Goal: Task Accomplishment & Management: Manage account settings

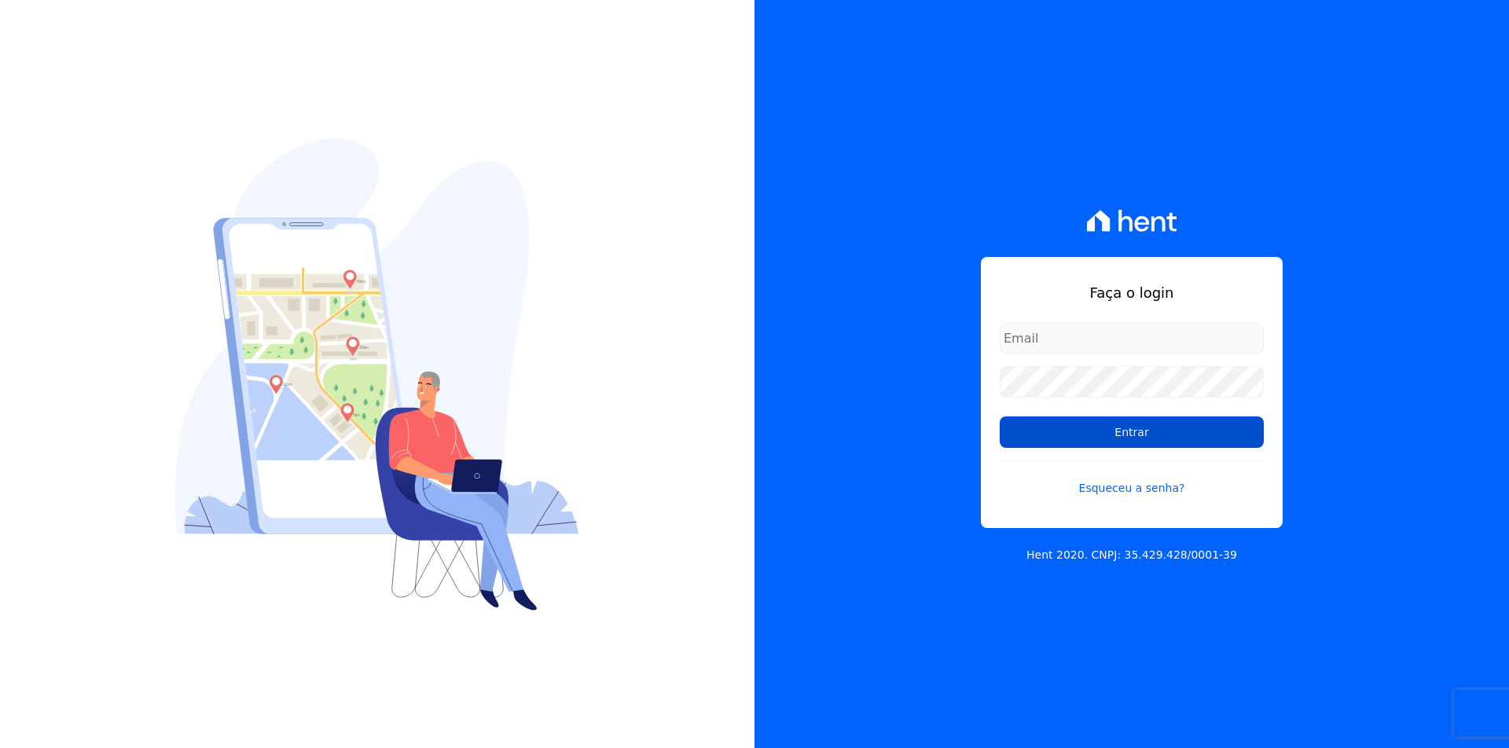
type input "[EMAIL_ADDRESS][DOMAIN_NAME]"
click at [1026, 429] on input "Entrar" at bounding box center [1132, 432] width 264 height 31
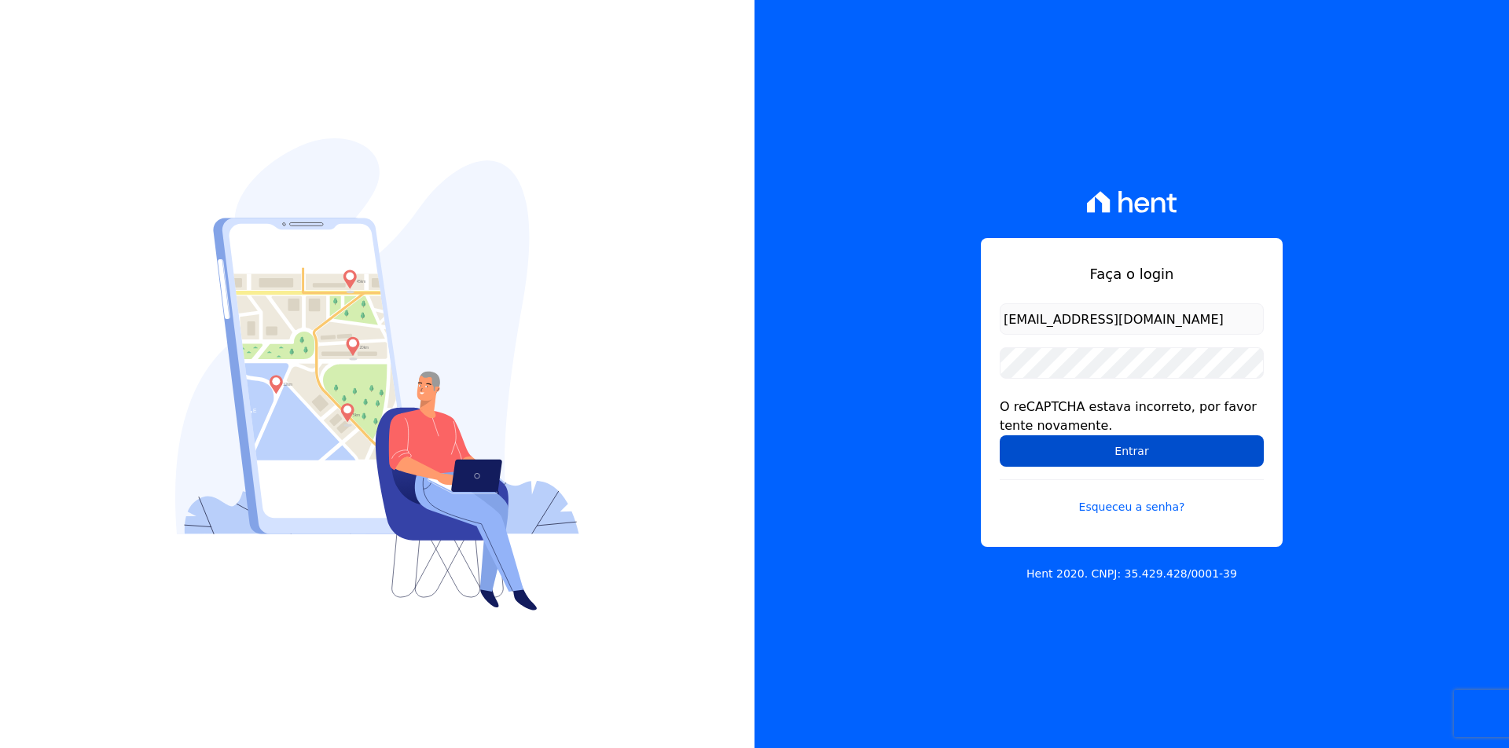
click at [1033, 449] on input "Entrar" at bounding box center [1132, 451] width 264 height 31
click at [1032, 461] on input "Entrar" at bounding box center [1132, 451] width 264 height 31
click at [1032, 459] on input "Entrar" at bounding box center [1132, 451] width 264 height 31
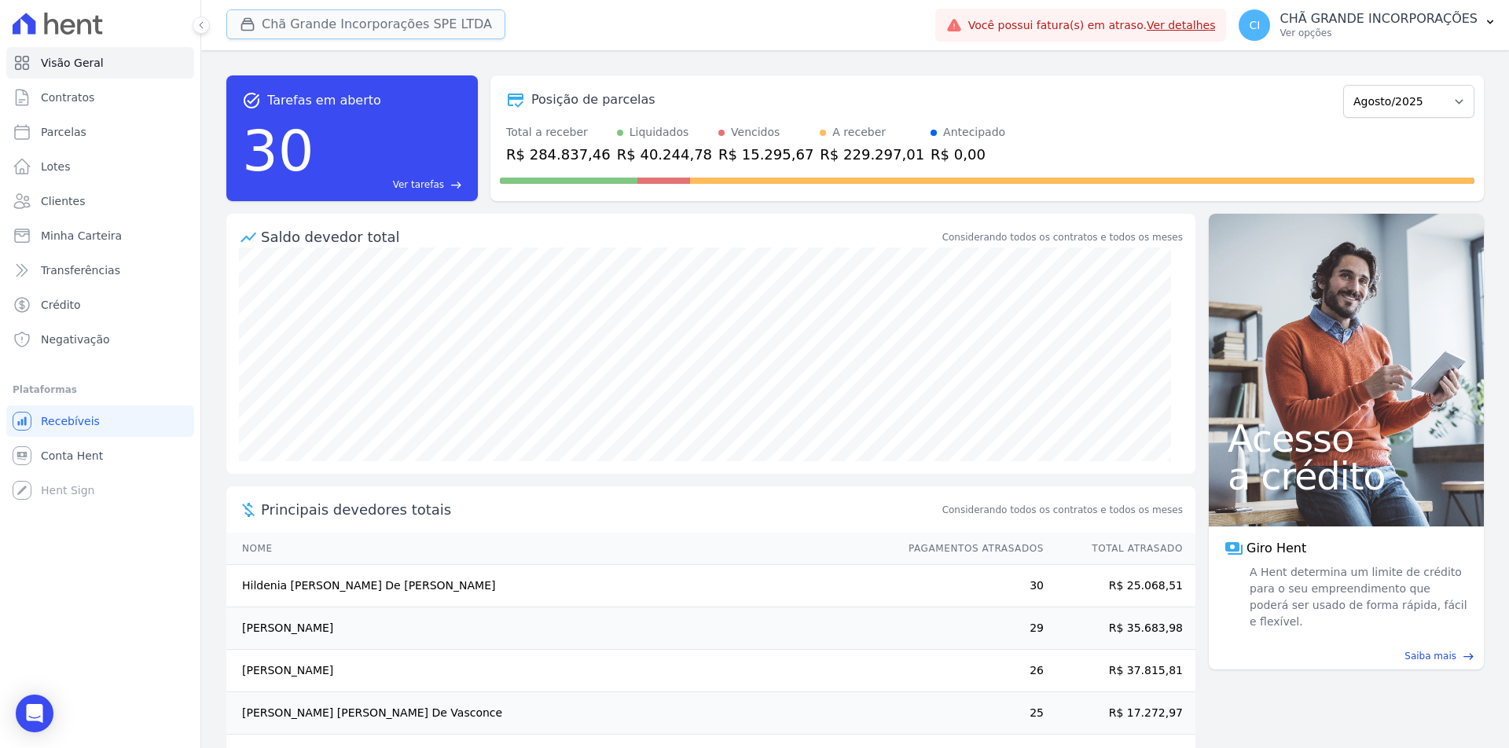
click at [296, 20] on button "Chã Grande Incorporações SPE LTDA" at bounding box center [365, 24] width 279 height 30
click at [266, 20] on button "Chã Grande Incorporações SPE LTDA" at bounding box center [365, 24] width 279 height 30
click at [404, 23] on button "Chã Grande Incorporações SPE LTDA" at bounding box center [365, 24] width 279 height 30
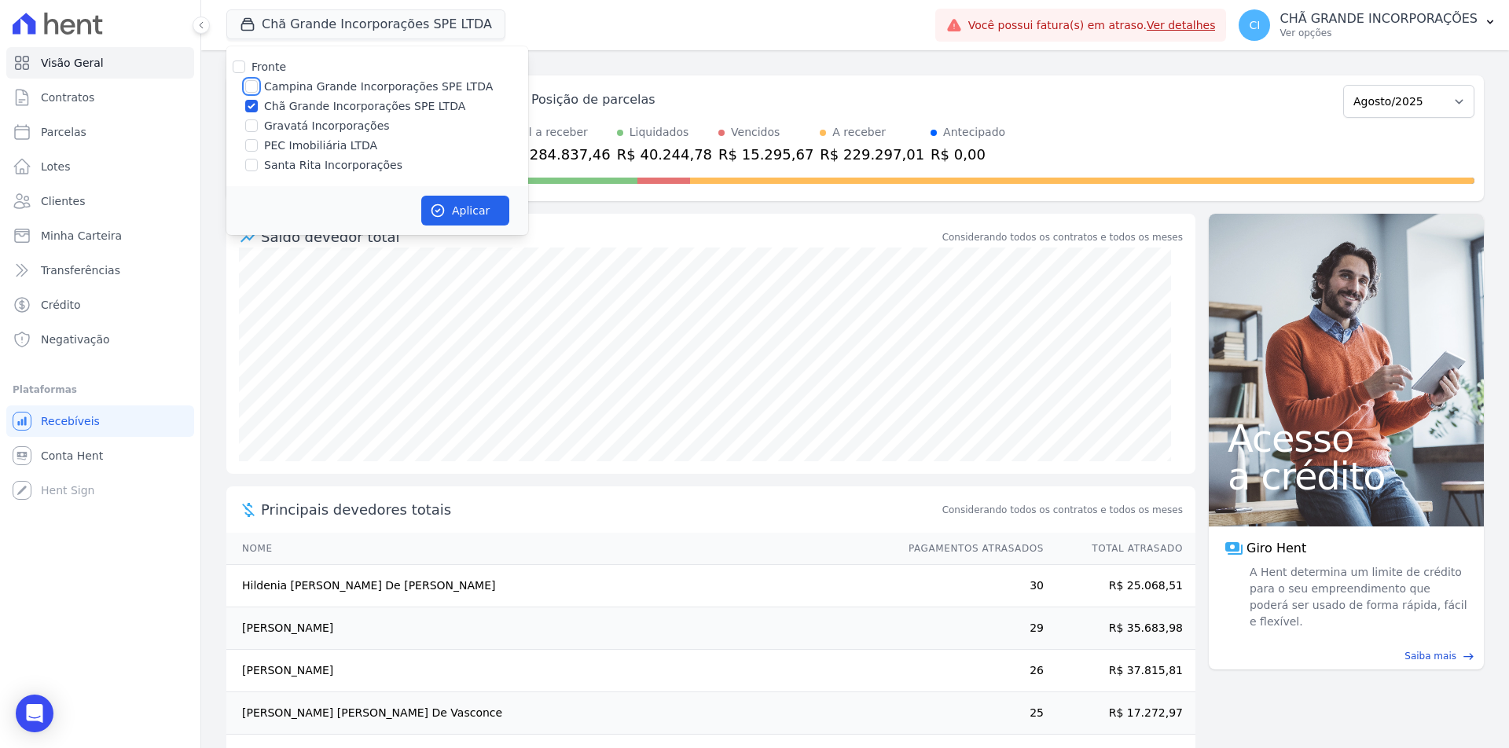
click at [250, 86] on input "Campina Grande Incorporações SPE LTDA" at bounding box center [251, 86] width 13 height 13
checkbox input "true"
click at [251, 105] on input "Chã Grande Incorporações SPE LTDA" at bounding box center [251, 106] width 13 height 13
checkbox input "false"
click at [439, 212] on icon "button" at bounding box center [438, 211] width 16 height 16
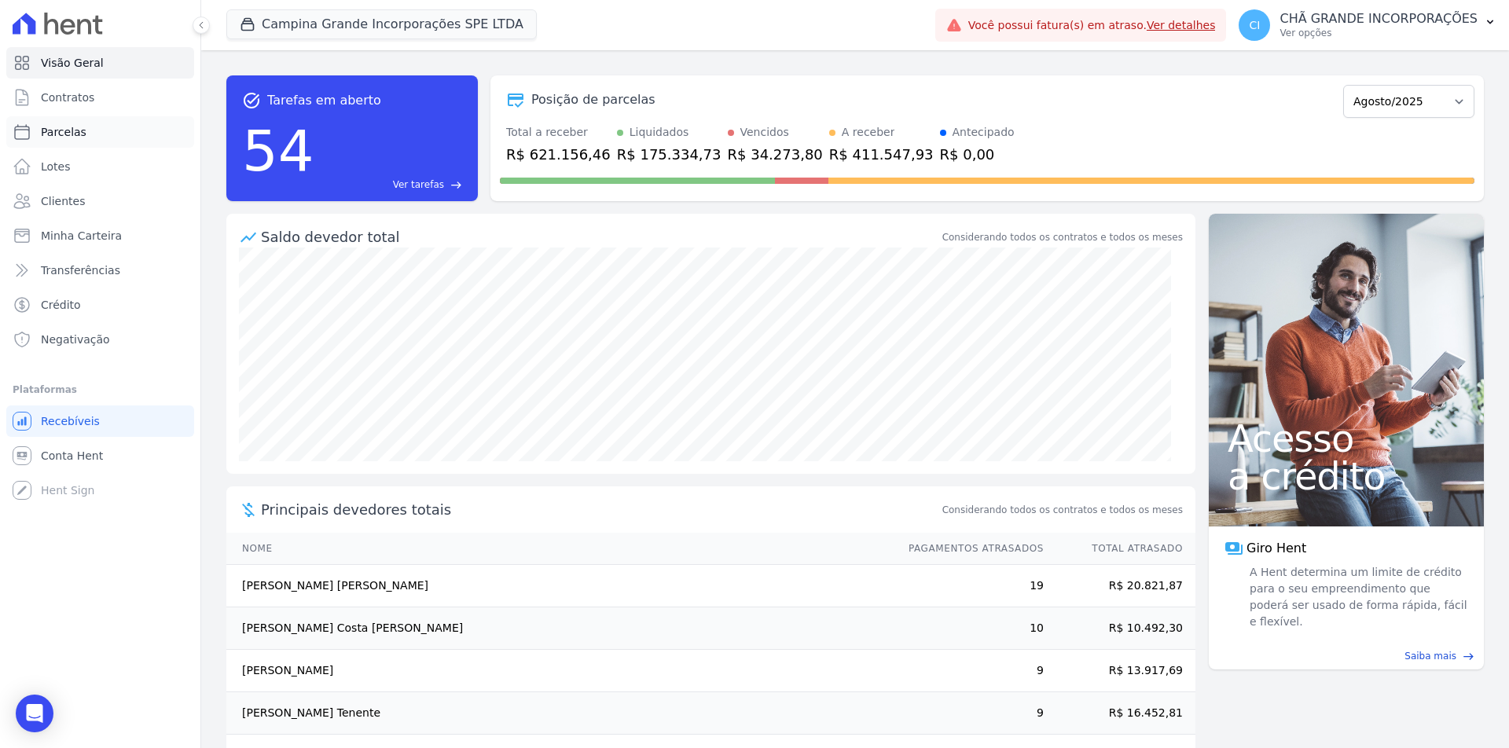
click at [69, 131] on span "Parcelas" at bounding box center [64, 132] width 46 height 16
select select
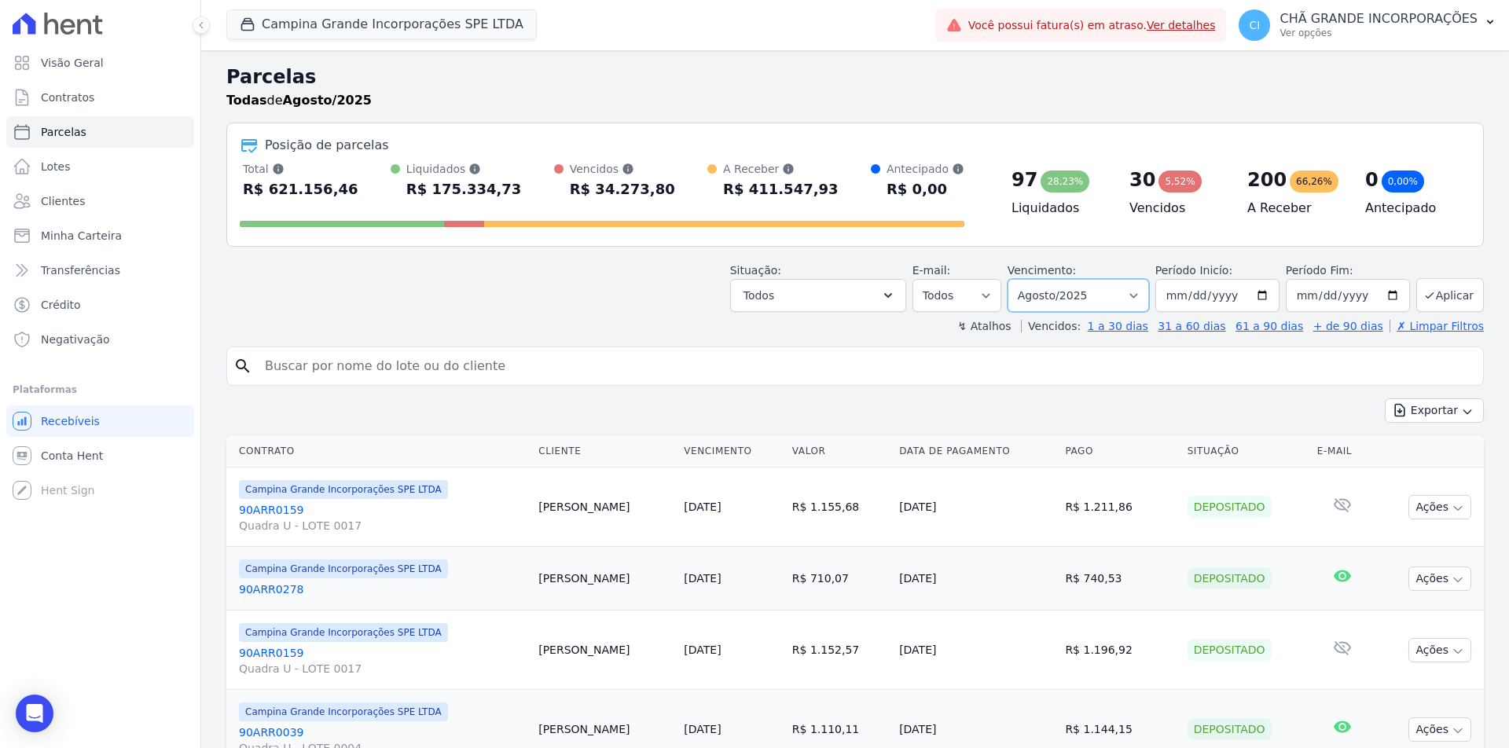
click at [1042, 293] on select "Filtrar por período ──────── Todos os meses Janeiro/2023 Fevereiro/2023 Março/2…" at bounding box center [1079, 295] width 142 height 33
select select "07/2025"
click at [1018, 279] on select "Filtrar por período ──────── Todos os meses Janeiro/2023 Fevereiro/2023 Março/2…" at bounding box center [1079, 295] width 142 height 33
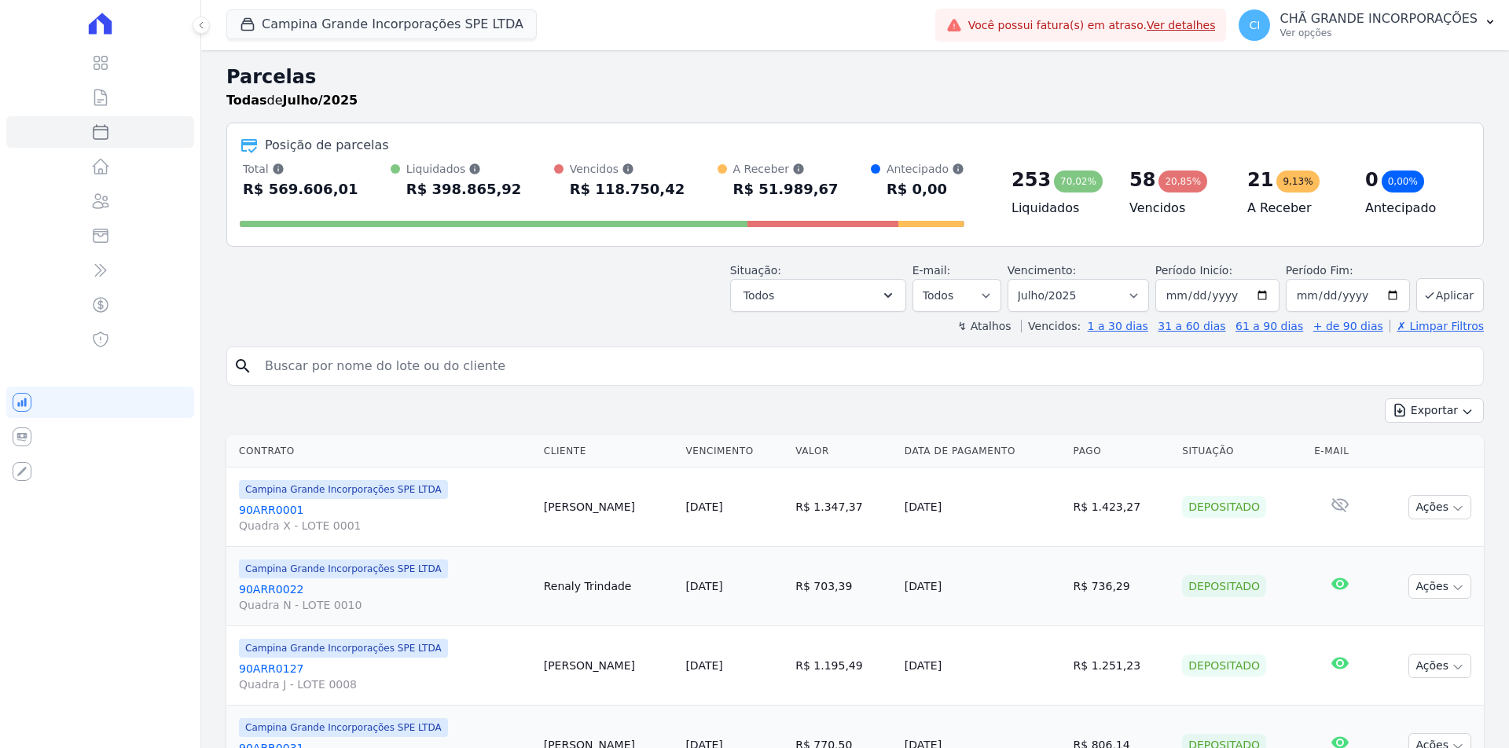
select select
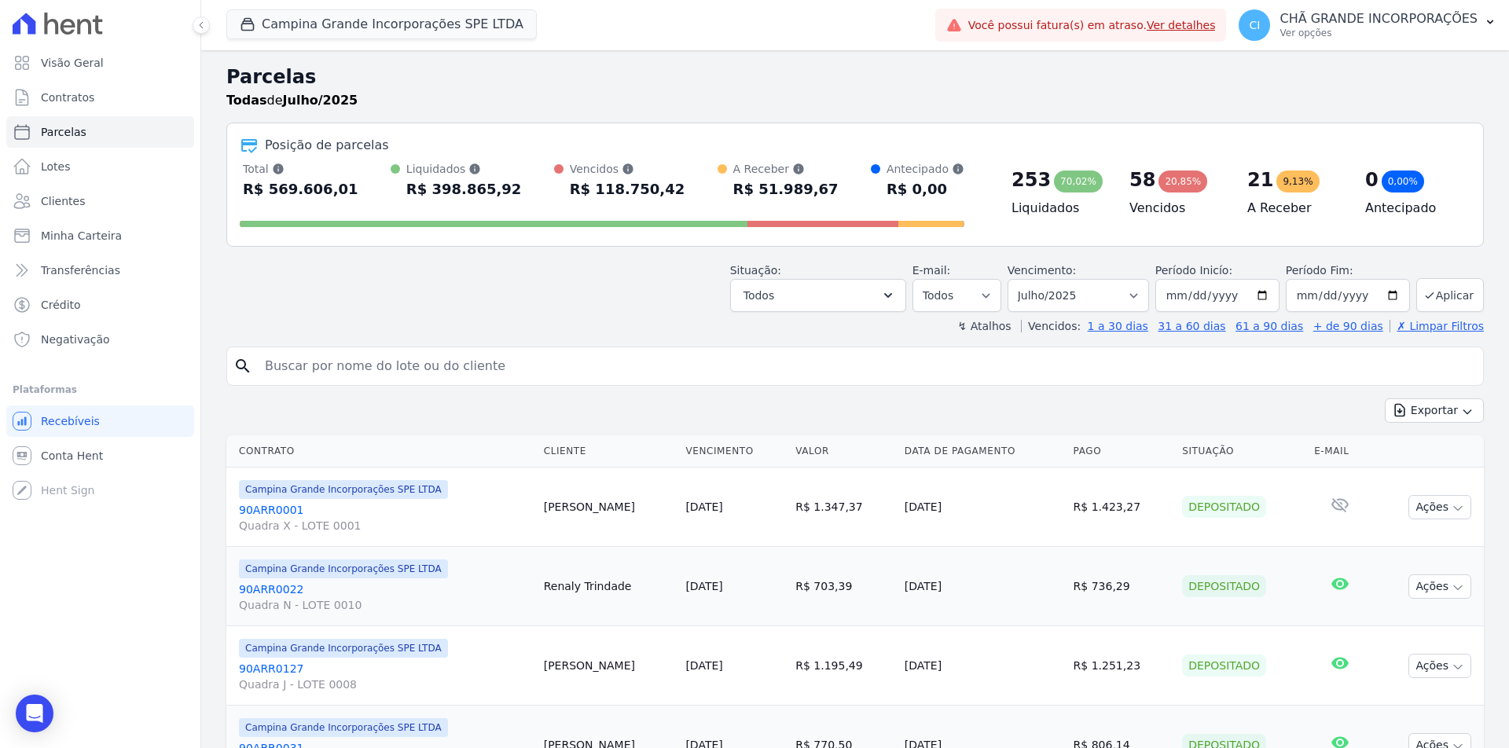
click at [421, 358] on input "search" at bounding box center [867, 366] width 1222 height 31
click at [410, 374] on input "search" at bounding box center [867, 366] width 1222 height 31
paste input "[PERSON_NAME] [PERSON_NAME]"
type input "[PERSON_NAME] [PERSON_NAME]"
select select
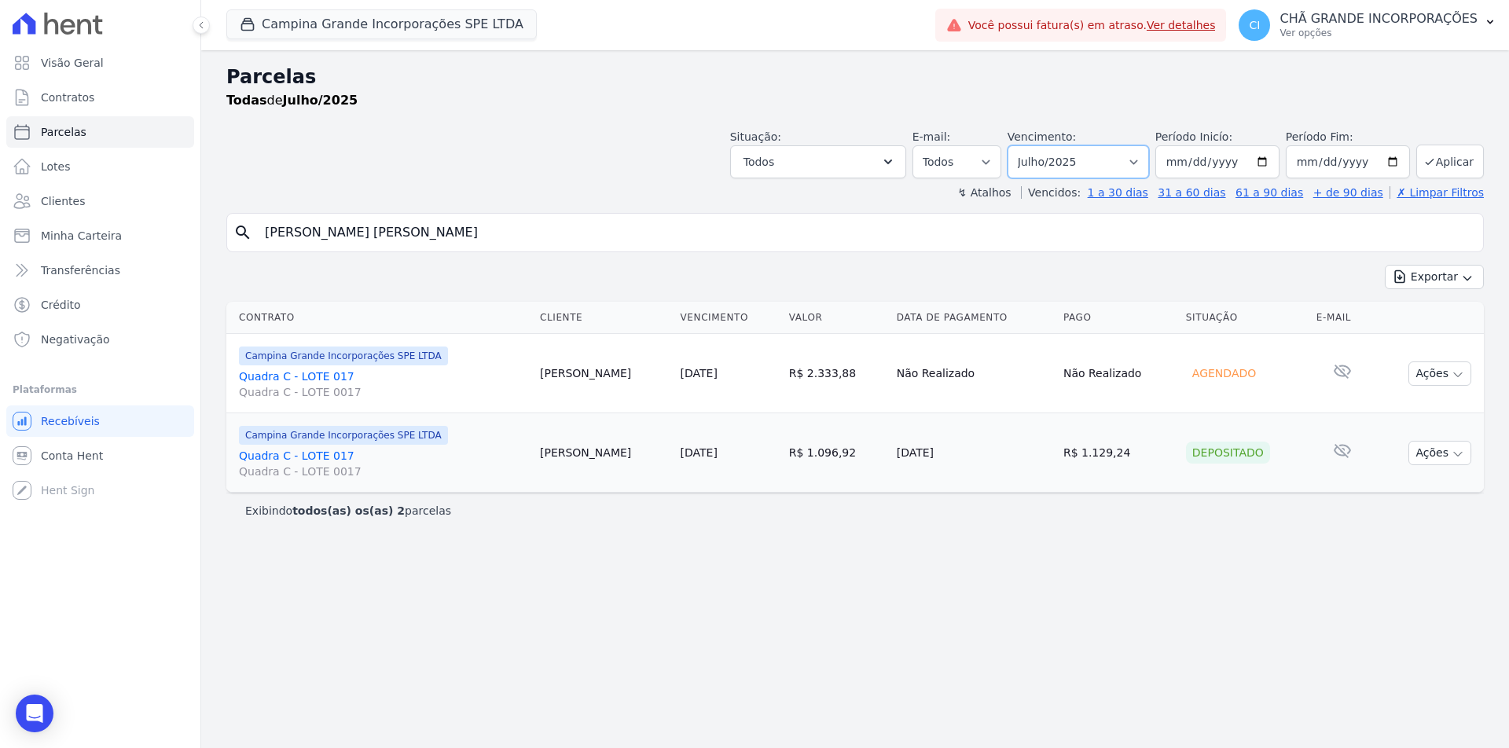
click at [1068, 164] on select "Filtrar por período ──────── Todos os meses Janeiro/2023 Fevereiro/2023 Março/2…" at bounding box center [1079, 161] width 142 height 33
select select "08/2025"
click at [1030, 145] on select "Filtrar por período ──────── Todos os meses Janeiro/2023 Fevereiro/2023 Março/2…" at bounding box center [1079, 161] width 142 height 33
select select
click at [278, 450] on link "Quadra C - LOTE 017 Quadra C - LOTE 0017" at bounding box center [383, 463] width 289 height 31
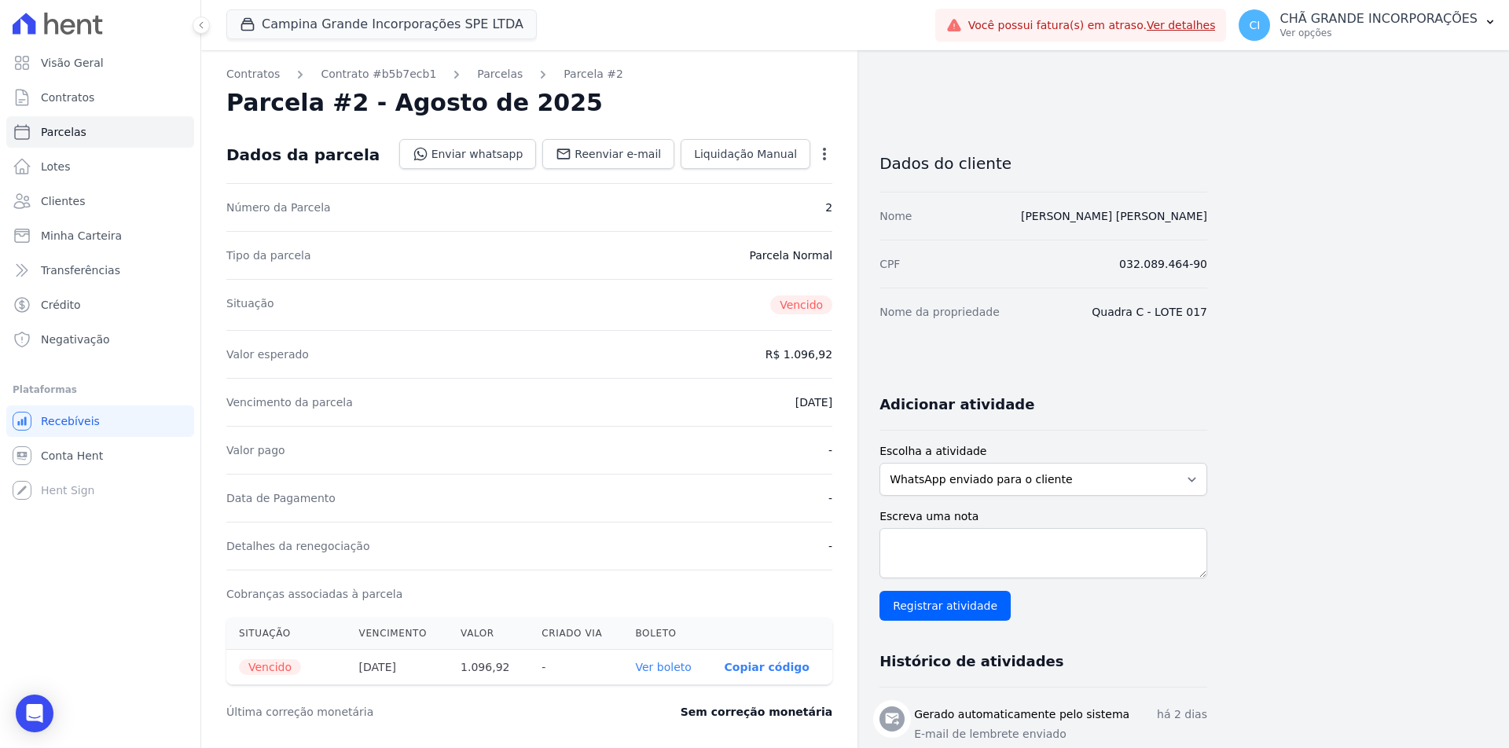
click at [674, 664] on link "Ver boleto" at bounding box center [664, 667] width 56 height 13
select select
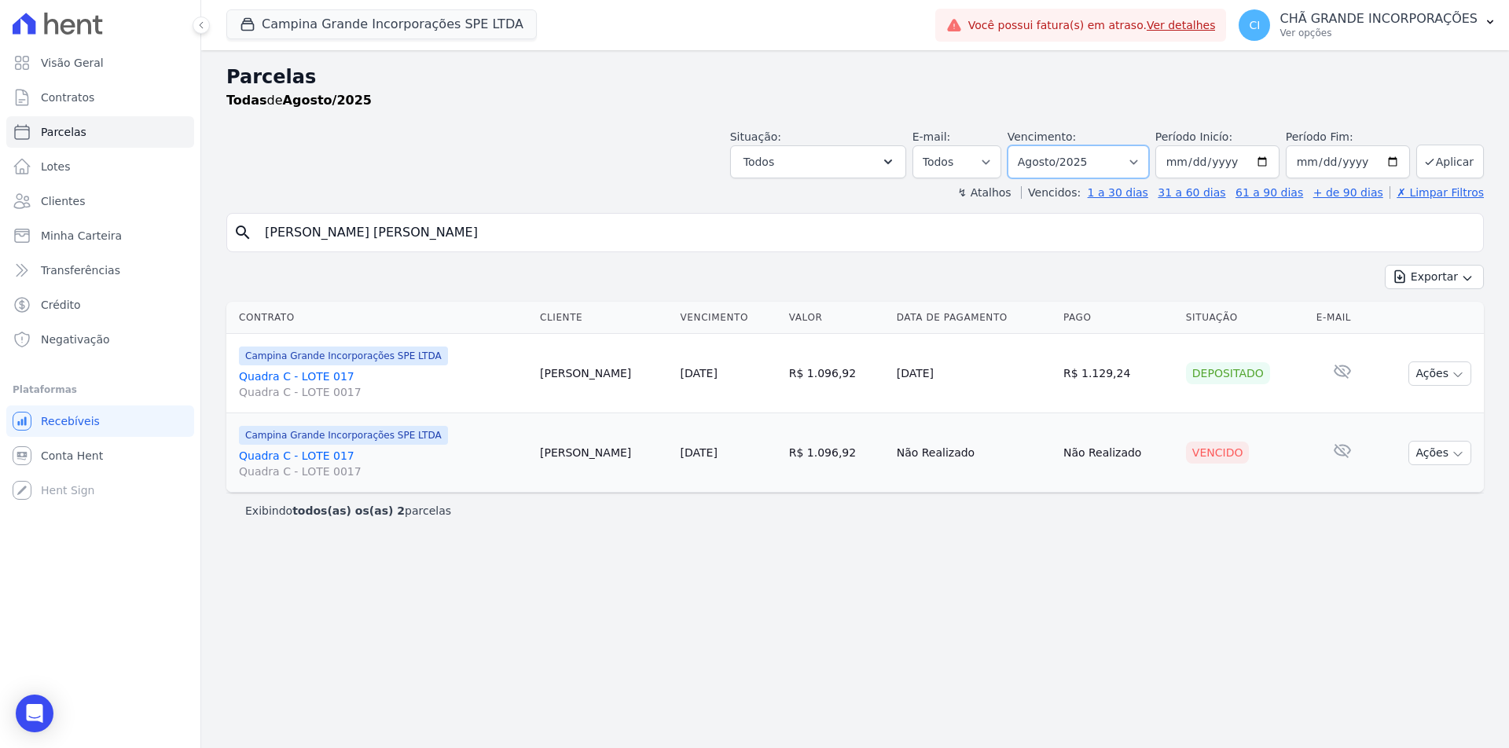
click at [1086, 159] on select "Filtrar por período ──────── Todos os meses Janeiro/2023 Fevereiro/2023 Março/2…" at bounding box center [1079, 161] width 142 height 33
select select "07/2025"
click at [1030, 145] on select "Filtrar por período ──────── Todos os meses Janeiro/2023 Fevereiro/2023 Março/2…" at bounding box center [1079, 161] width 142 height 33
select select
